Goal: Navigation & Orientation: Understand site structure

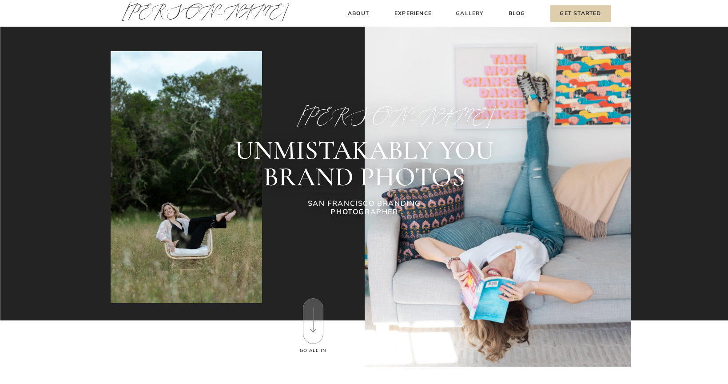
click at [469, 13] on h3 "Gallery" at bounding box center [470, 13] width 30 height 9
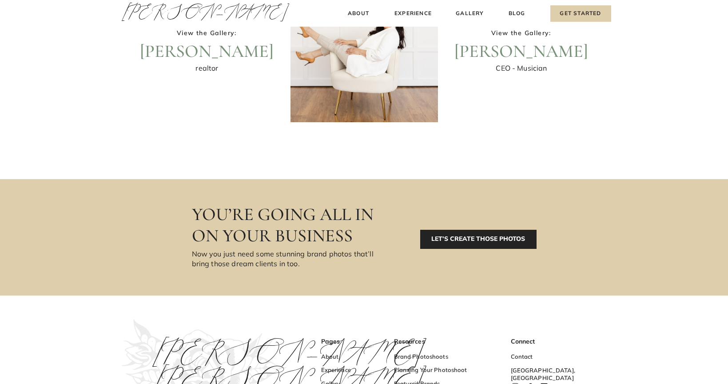
scroll to position [501, 0]
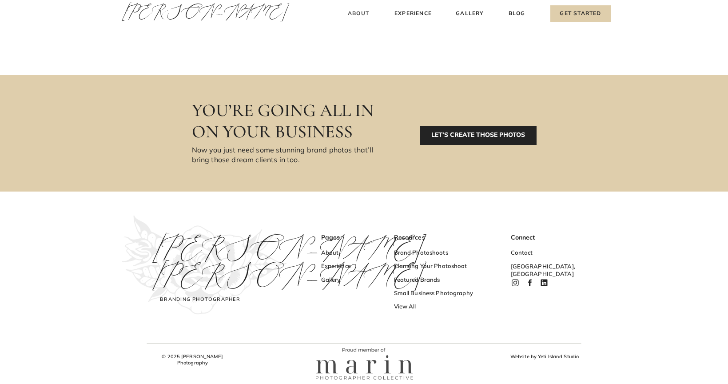
click at [363, 12] on h3 "About" at bounding box center [359, 13] width 26 height 9
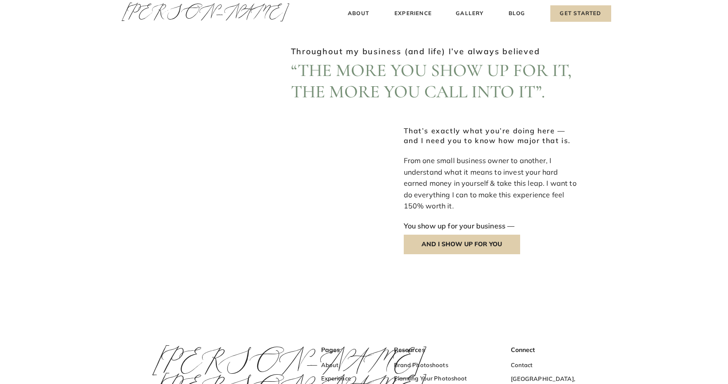
scroll to position [1033, 0]
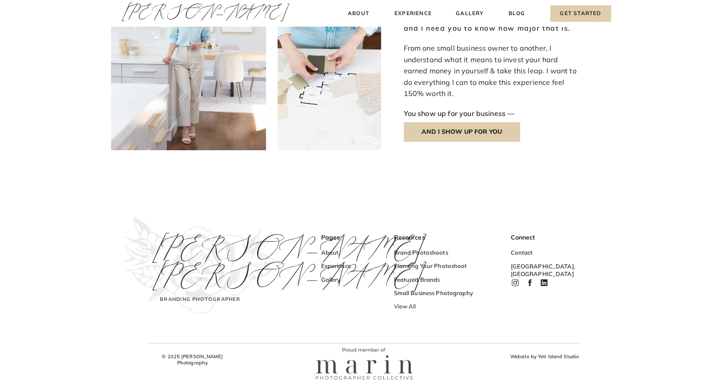
click at [406, 307] on h3 "View All" at bounding box center [437, 306] width 87 height 9
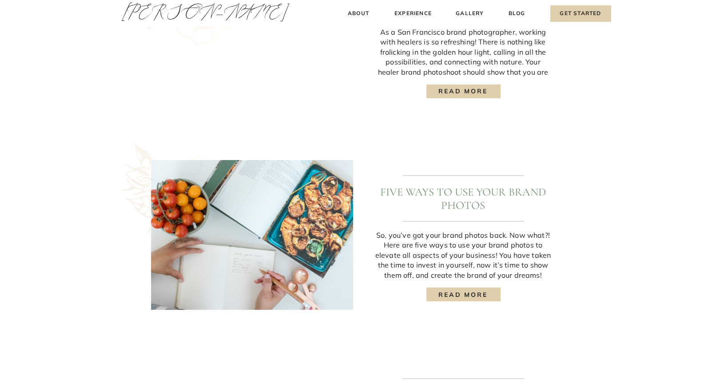
scroll to position [888, 0]
